Goal: Learn about a topic

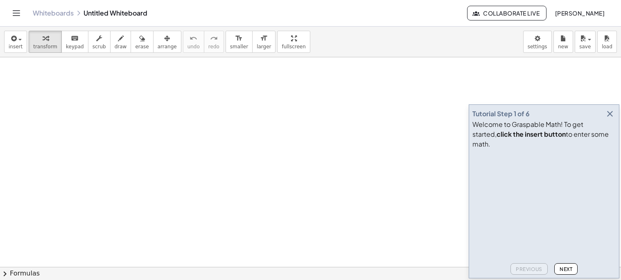
click at [599, 118] on div "Tutorial Step 1 of 6" at bounding box center [543, 113] width 143 height 11
click at [608, 119] on icon "button" at bounding box center [610, 114] width 10 height 10
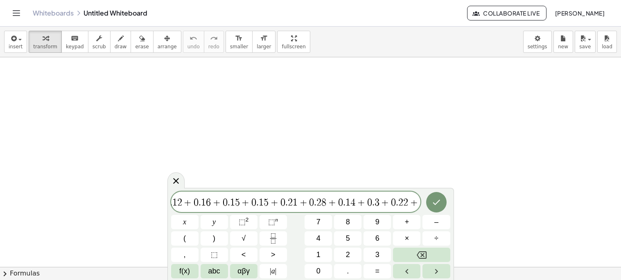
scroll to position [0, 8]
click at [373, 200] on span "." at bounding box center [372, 203] width 2 height 10
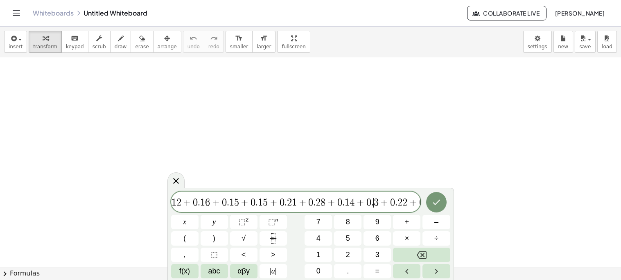
click at [373, 200] on span "." at bounding box center [372, 203] width 2 height 10
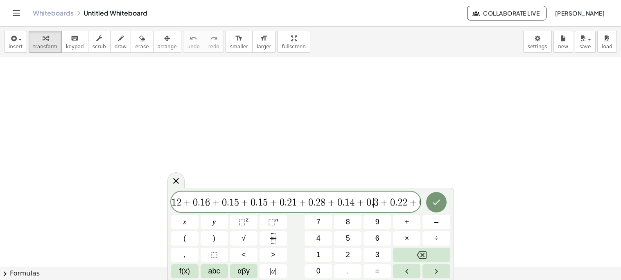
click at [373, 200] on span "." at bounding box center [372, 203] width 2 height 10
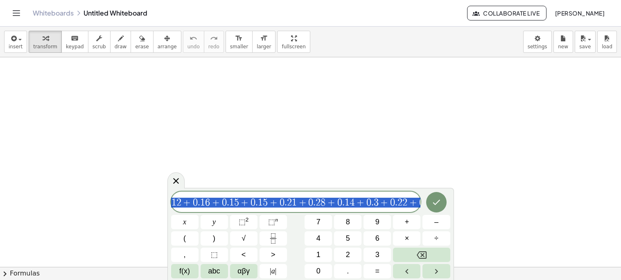
scroll to position [0, 0]
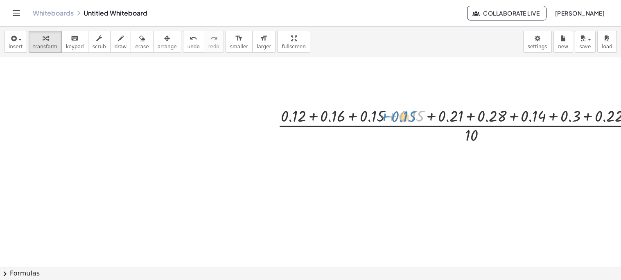
drag, startPoint x: 412, startPoint y: 125, endPoint x: 406, endPoint y: 126, distance: 6.7
click at [406, 126] on div at bounding box center [478, 124] width 410 height 41
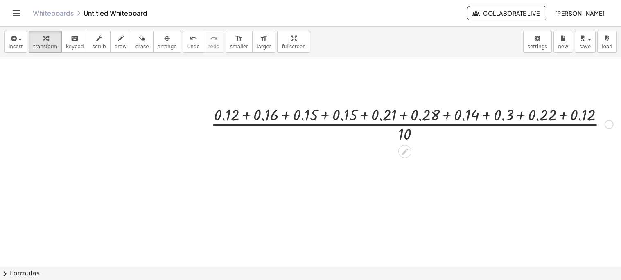
scroll to position [2, 67]
click at [412, 119] on div at bounding box center [412, 122] width 410 height 41
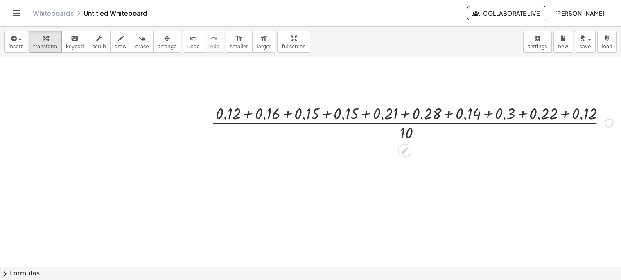
click at [412, 119] on div at bounding box center [412, 122] width 410 height 41
click at [404, 110] on div at bounding box center [412, 122] width 410 height 41
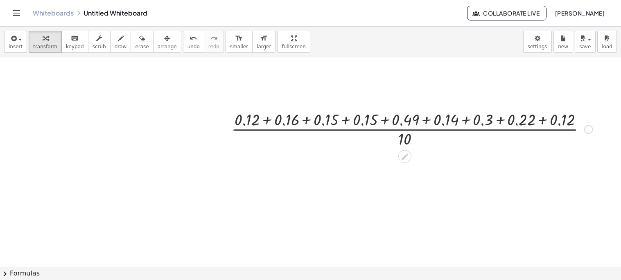
click at [404, 110] on div at bounding box center [412, 122] width 410 height 41
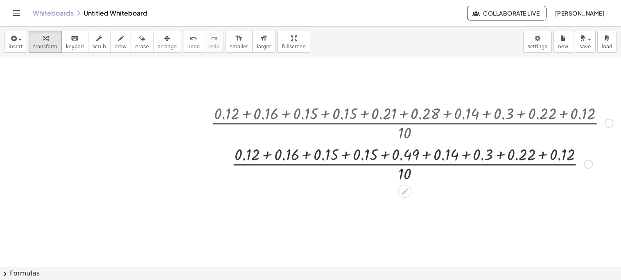
click at [396, 155] on div at bounding box center [412, 163] width 410 height 41
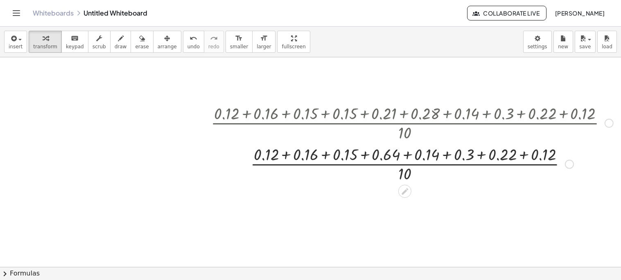
click at [396, 156] on div at bounding box center [412, 163] width 410 height 41
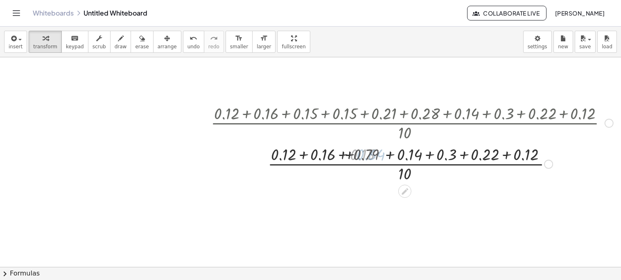
click at [396, 156] on div at bounding box center [412, 163] width 410 height 41
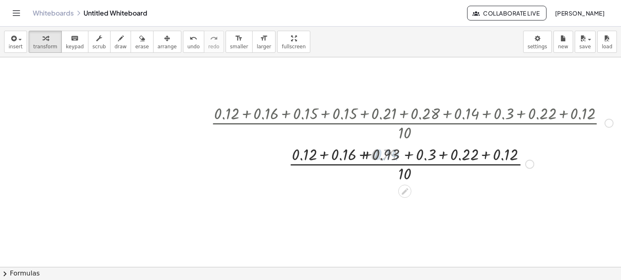
click at [396, 156] on div at bounding box center [412, 163] width 410 height 41
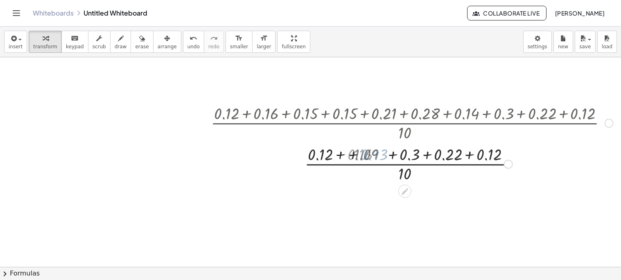
click at [396, 156] on div at bounding box center [412, 163] width 410 height 41
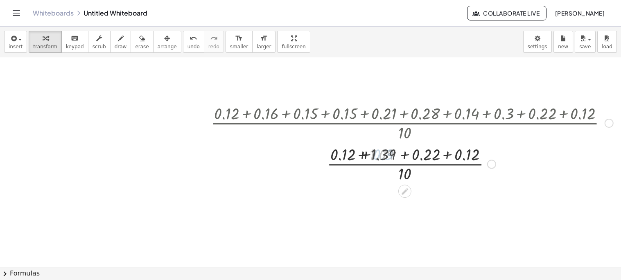
click at [396, 156] on div at bounding box center [412, 163] width 410 height 41
click at [401, 154] on div at bounding box center [412, 163] width 410 height 41
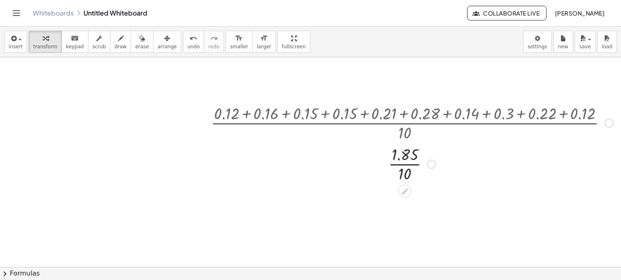
click at [403, 172] on div at bounding box center [412, 163] width 410 height 41
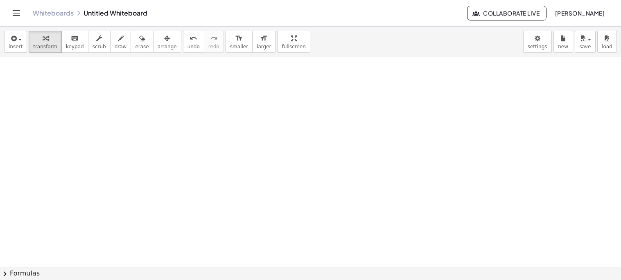
scroll to position [169, 67]
click at [284, 100] on div at bounding box center [277, 203] width 688 height 628
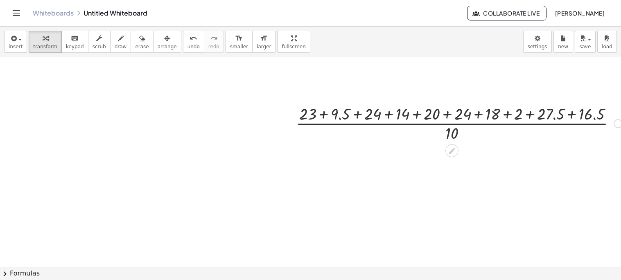
click at [354, 106] on div at bounding box center [459, 122] width 334 height 41
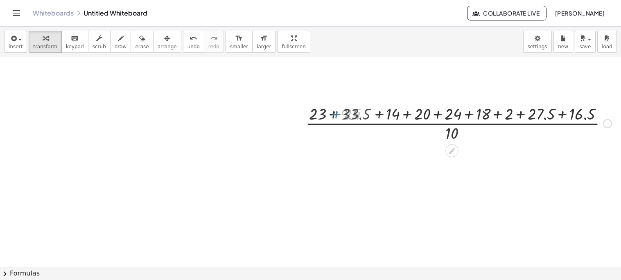
click at [354, 106] on div at bounding box center [458, 122] width 313 height 41
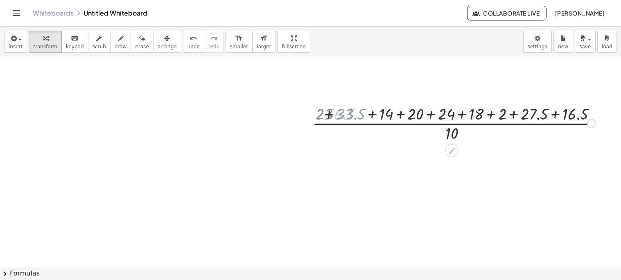
click at [376, 115] on div at bounding box center [459, 122] width 334 height 41
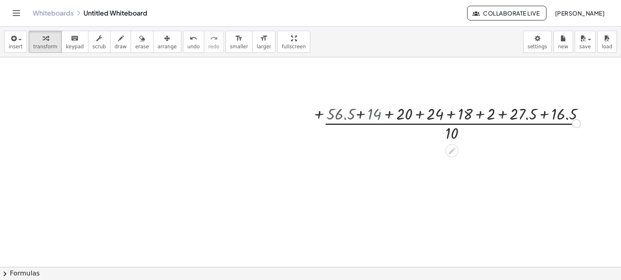
click at [376, 115] on div at bounding box center [459, 122] width 334 height 41
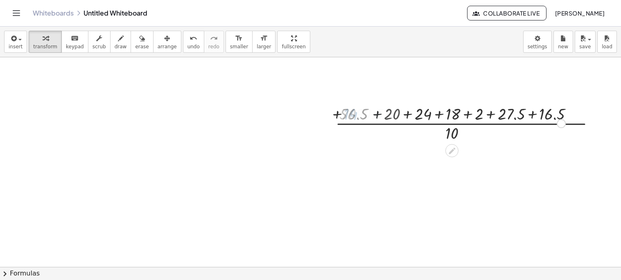
click at [376, 115] on div at bounding box center [459, 122] width 334 height 41
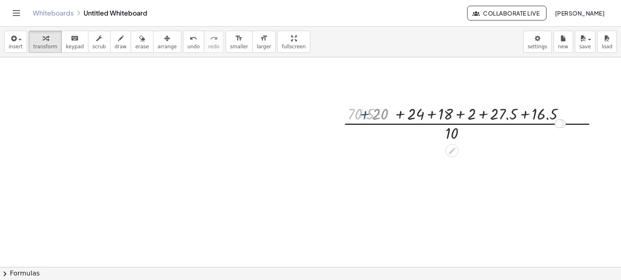
click at [376, 115] on div at bounding box center [459, 122] width 334 height 41
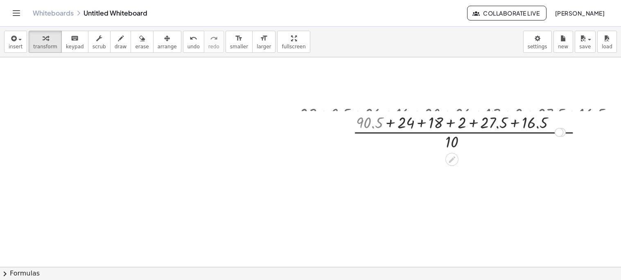
click at [413, 113] on div at bounding box center [459, 122] width 334 height 41
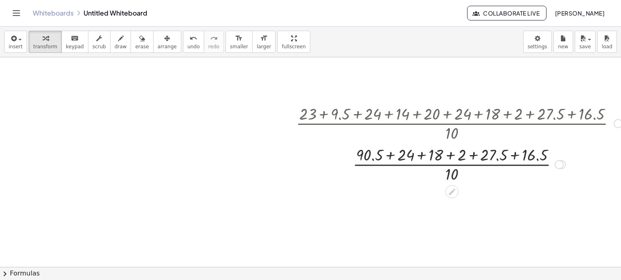
click at [439, 148] on div at bounding box center [459, 163] width 334 height 41
click at [447, 152] on div at bounding box center [459, 163] width 334 height 41
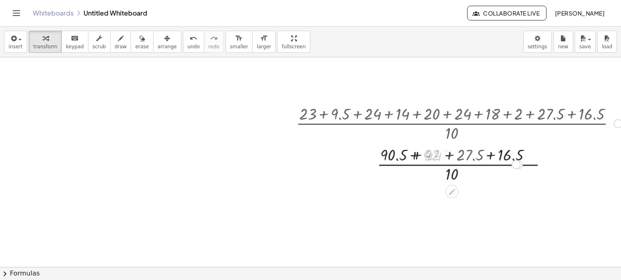
click at [447, 152] on div at bounding box center [459, 163] width 334 height 41
click at [449, 155] on div at bounding box center [459, 163] width 334 height 41
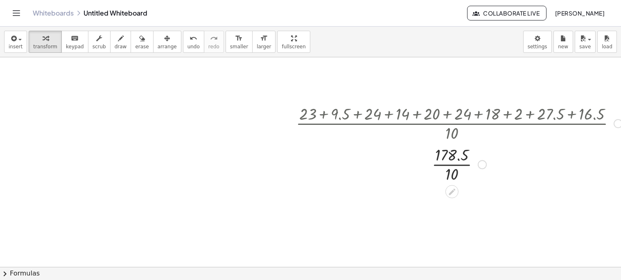
click at [452, 164] on div at bounding box center [459, 163] width 334 height 41
